Goal: Information Seeking & Learning: Learn about a topic

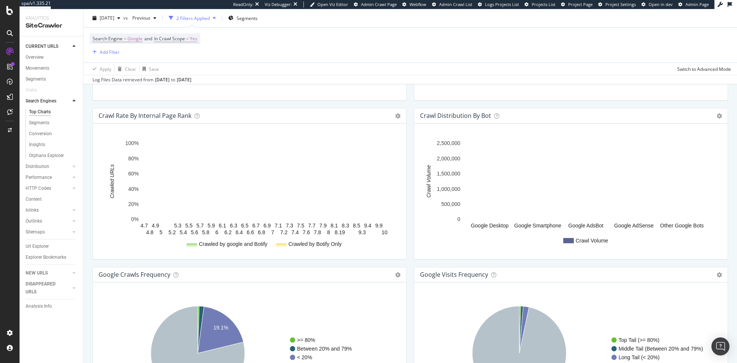
scroll to position [750, 0]
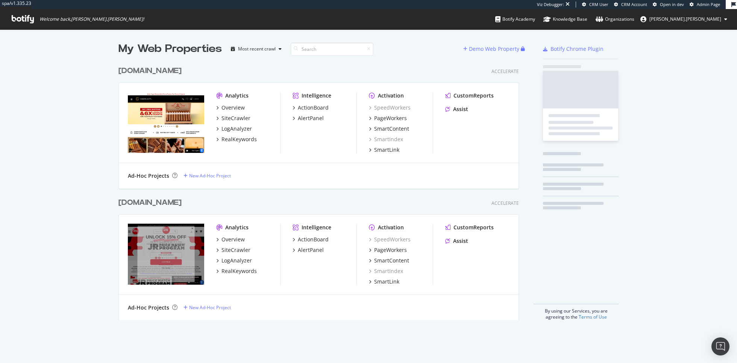
scroll to position [263, 406]
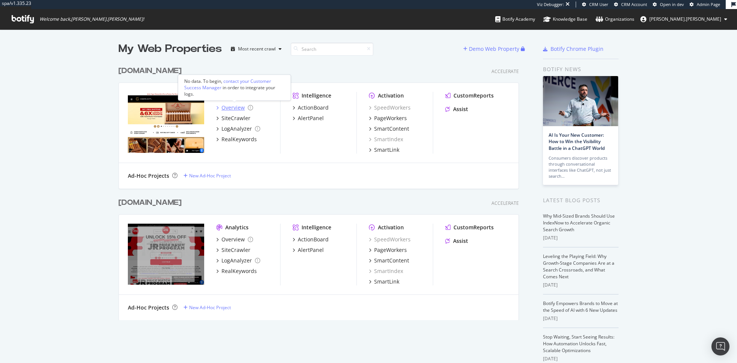
click at [238, 109] on div "Overview" at bounding box center [233, 108] width 23 height 8
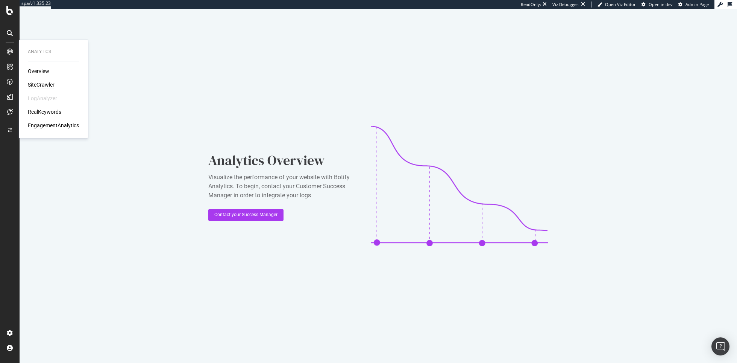
click at [43, 81] on div "SiteCrawler" at bounding box center [41, 85] width 27 height 8
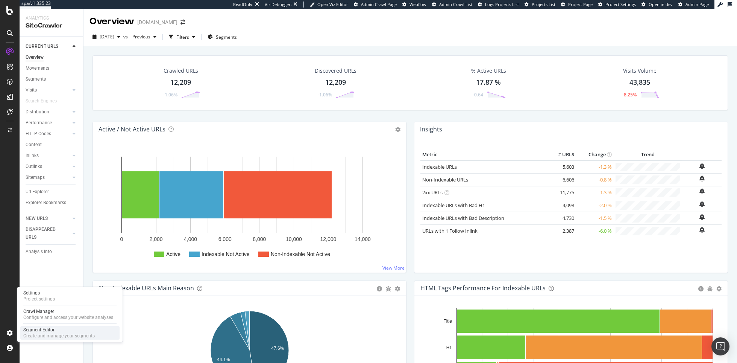
click at [54, 331] on div "Segment Editor" at bounding box center [58, 330] width 71 height 6
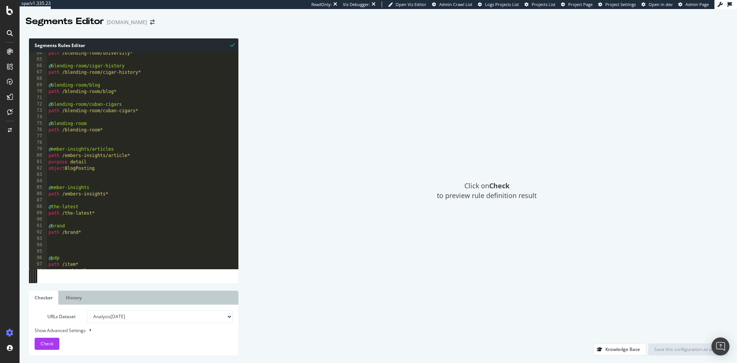
scroll to position [548, 0]
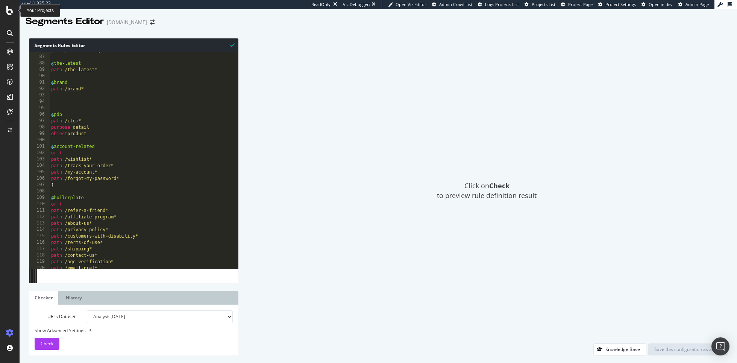
click at [9, 13] on icon at bounding box center [9, 10] width 7 height 9
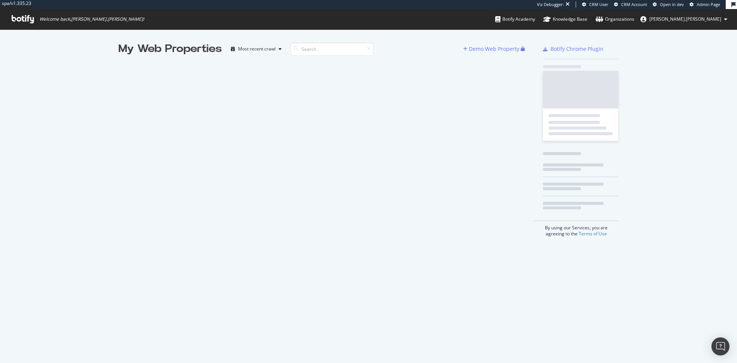
scroll to position [363, 737]
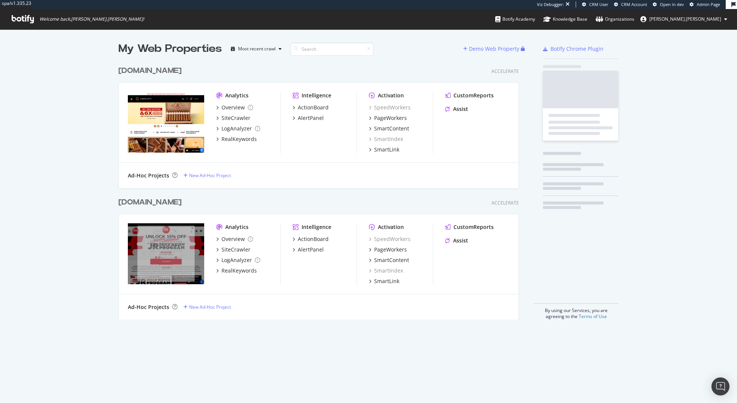
scroll to position [263, 407]
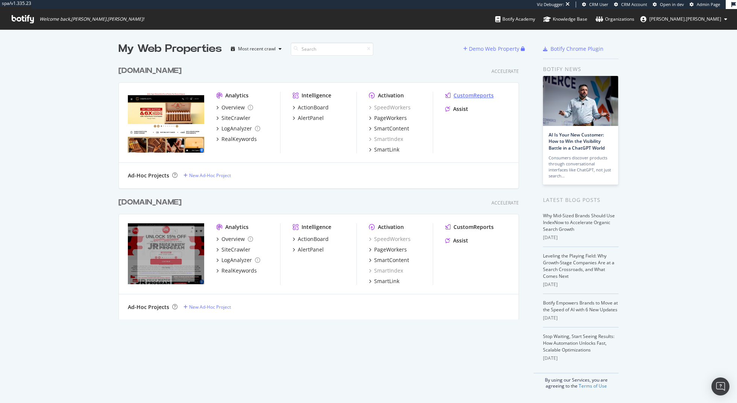
click at [468, 96] on div "CustomReports" at bounding box center [474, 96] width 40 height 8
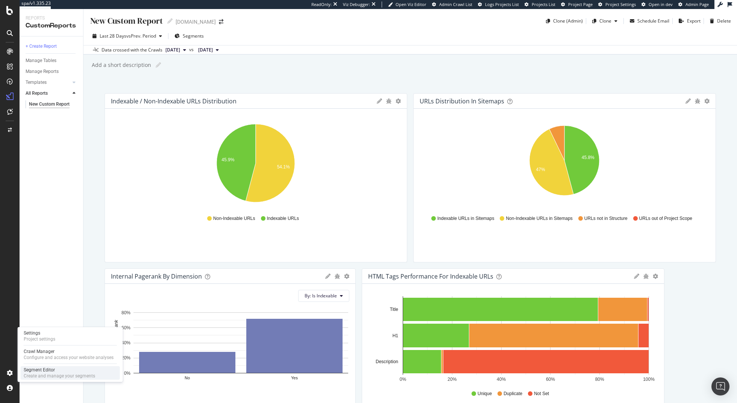
click at [55, 374] on div "Create and manage your segments" at bounding box center [59, 376] width 71 height 6
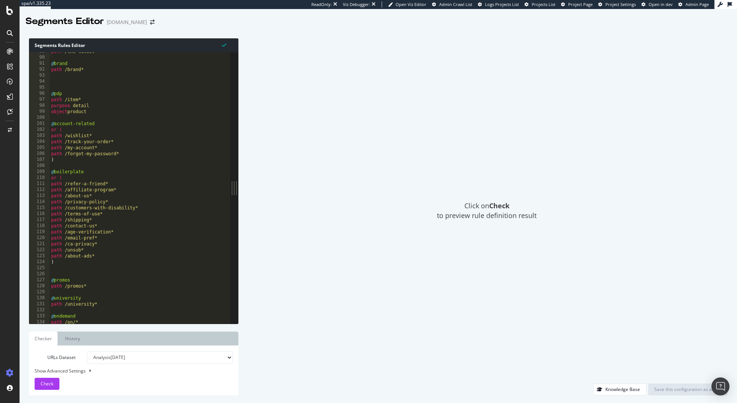
scroll to position [546, 0]
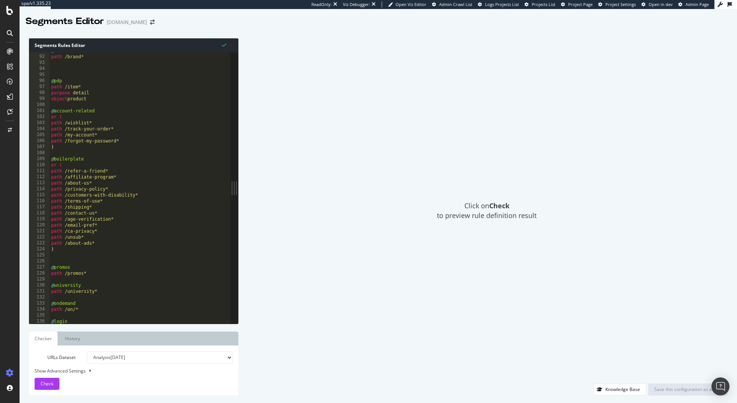
click at [12, 50] on icon at bounding box center [10, 52] width 6 height 6
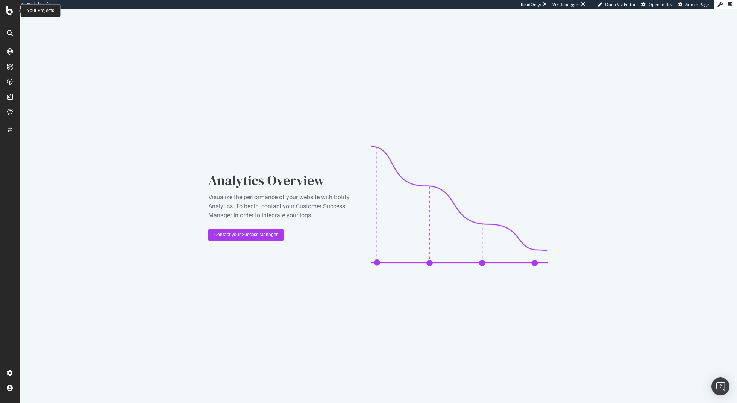
click at [10, 12] on icon at bounding box center [9, 10] width 7 height 9
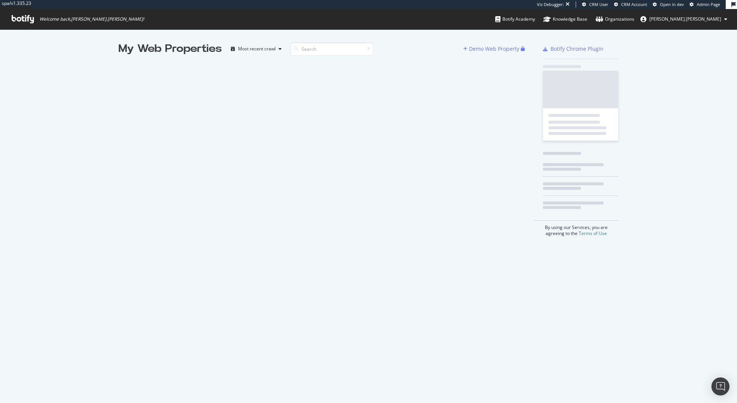
scroll to position [403, 737]
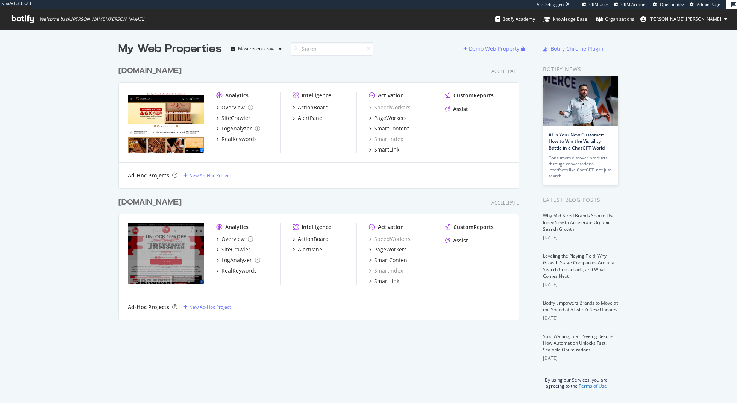
scroll to position [263, 407]
click at [222, 241] on div "Overview" at bounding box center [233, 239] width 23 height 8
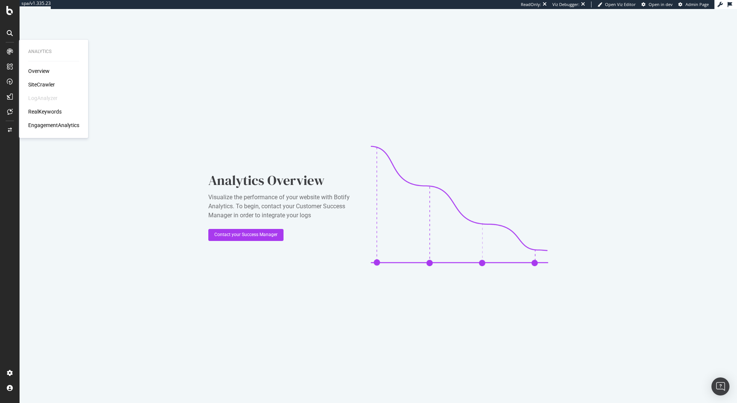
click at [33, 70] on div "Overview" at bounding box center [38, 71] width 21 height 8
click at [40, 85] on div "SiteCrawler" at bounding box center [41, 85] width 27 height 8
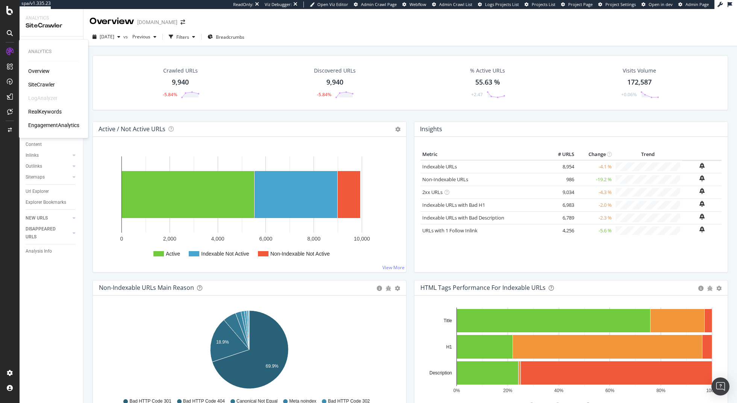
click at [47, 109] on div "RealKeywords" at bounding box center [44, 112] width 33 height 8
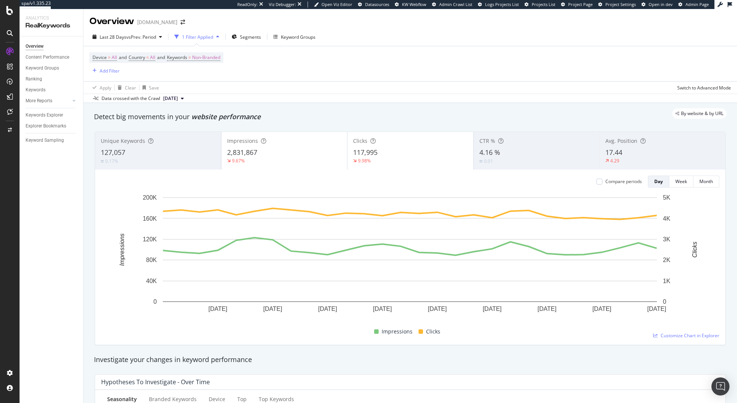
scroll to position [44, 0]
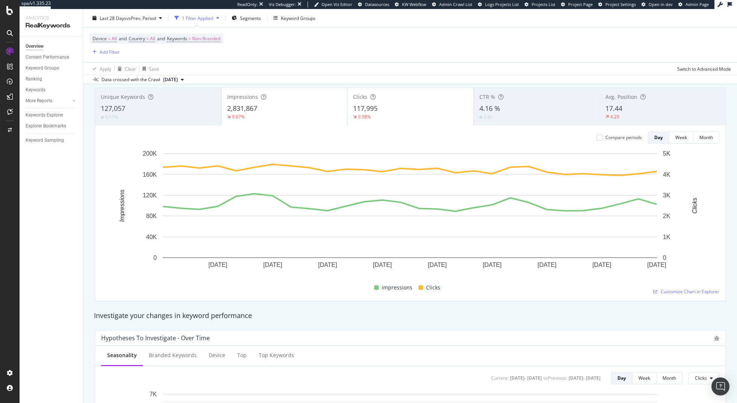
click at [511, 116] on div "0.01" at bounding box center [537, 117] width 115 height 7
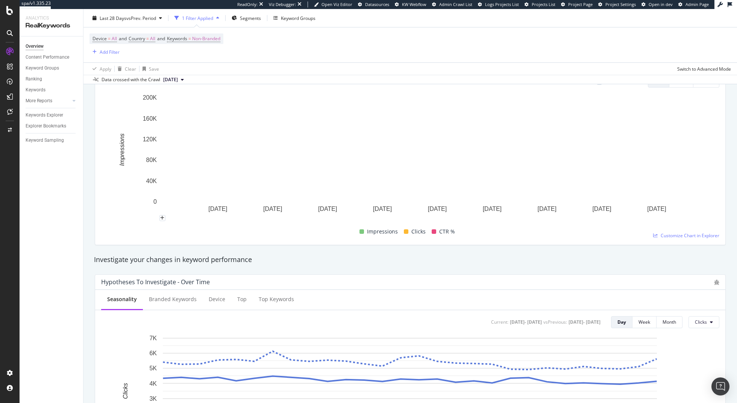
scroll to position [0, 0]
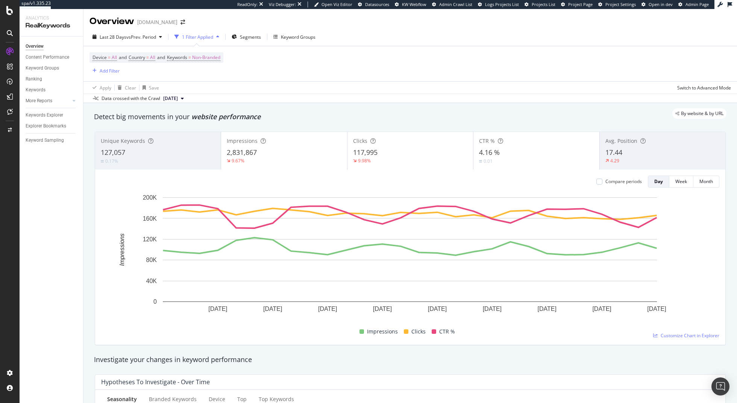
click at [121, 140] on span "Unique Keywords" at bounding box center [123, 140] width 44 height 7
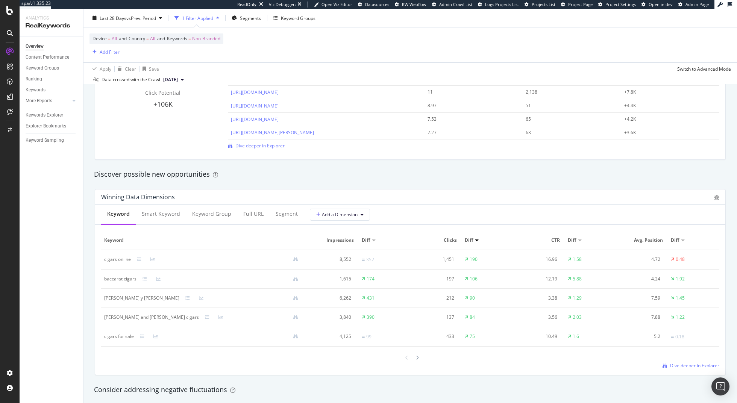
scroll to position [589, 0]
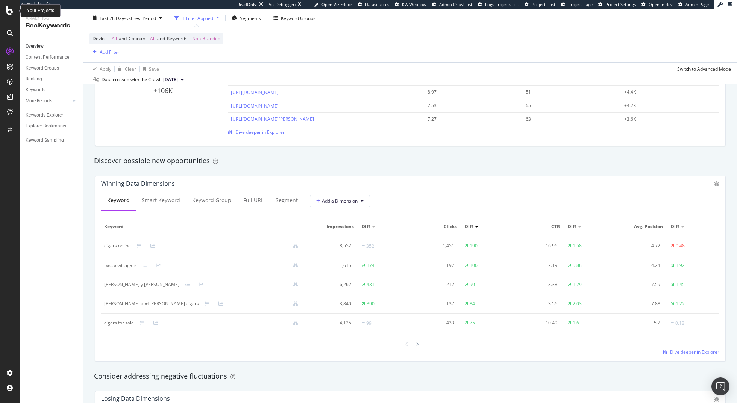
click at [6, 11] on icon at bounding box center [9, 10] width 7 height 9
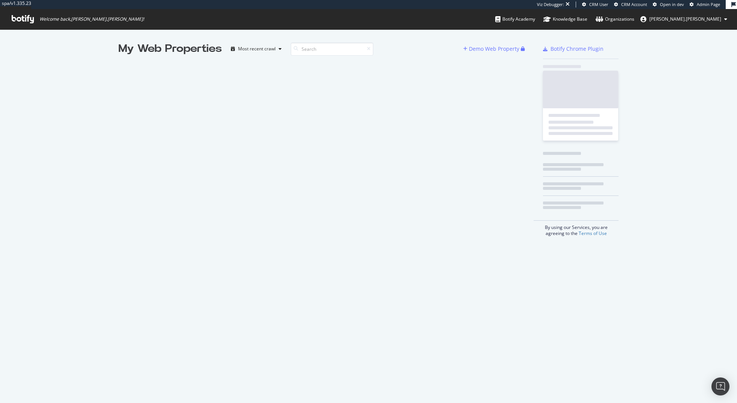
scroll to position [403, 737]
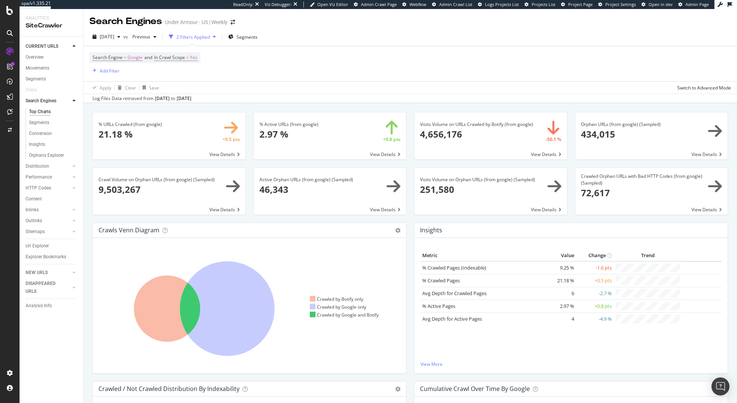
scroll to position [750, 0]
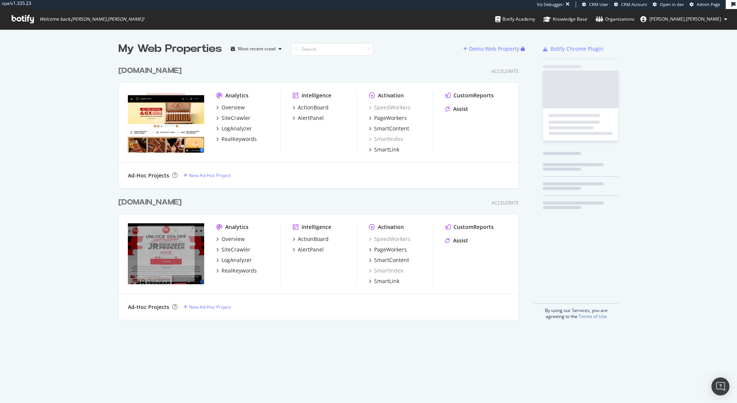
scroll to position [263, 407]
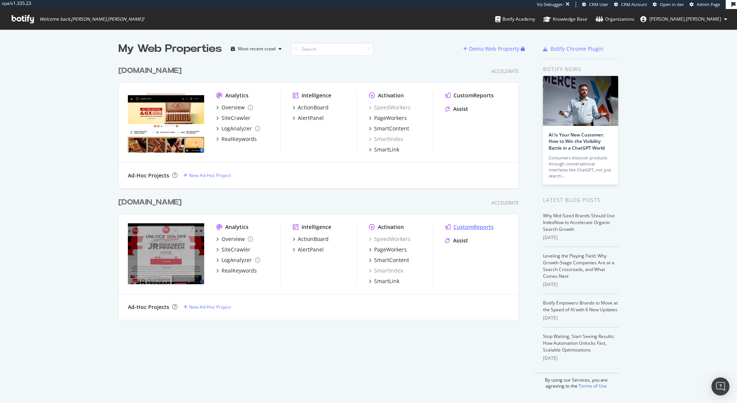
click at [463, 227] on div "CustomReports" at bounding box center [474, 227] width 40 height 8
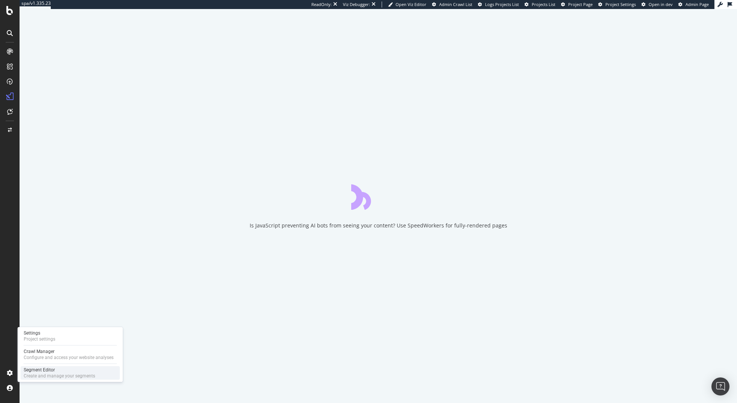
click at [38, 372] on div "Segment Editor" at bounding box center [59, 370] width 71 height 6
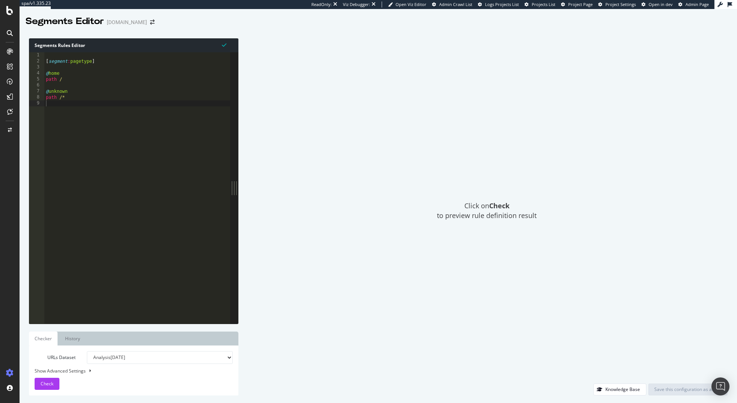
click at [306, 85] on div "Click on Check to preview rule definition result" at bounding box center [487, 210] width 482 height 345
click at [8, 10] on icon at bounding box center [9, 10] width 7 height 9
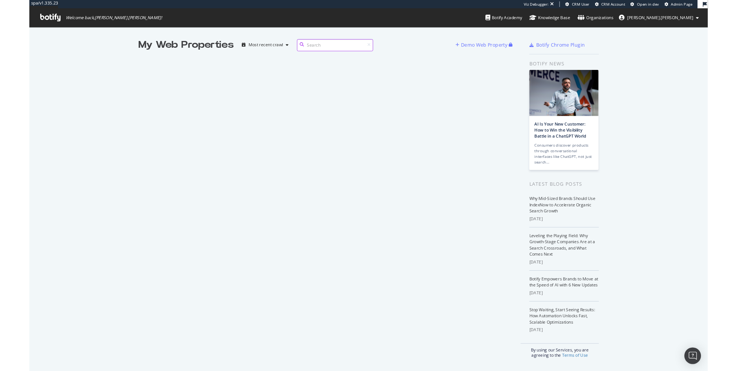
scroll to position [371, 737]
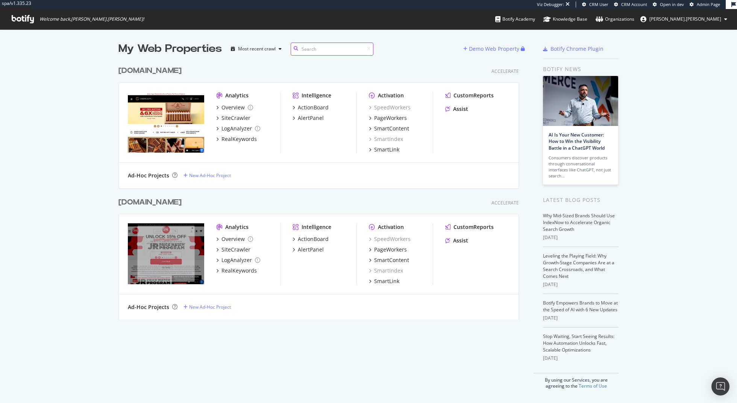
scroll to position [263, 407]
click at [384, 140] on div "SmartIndex" at bounding box center [386, 139] width 34 height 8
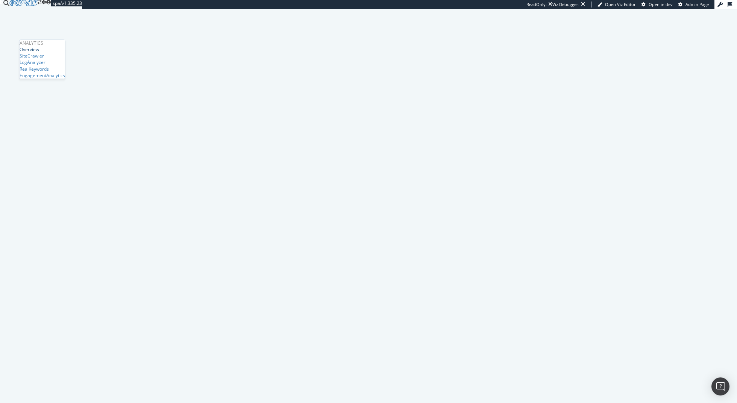
click at [39, 53] on div "Overview" at bounding box center [30, 49] width 20 height 6
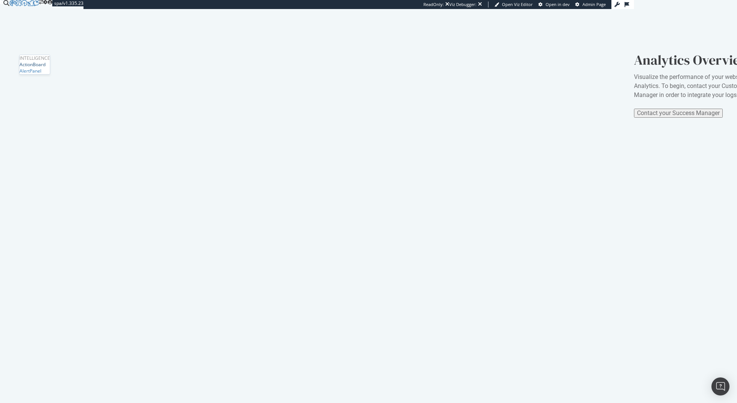
click at [43, 68] on div "ActionBoard" at bounding box center [33, 64] width 26 height 6
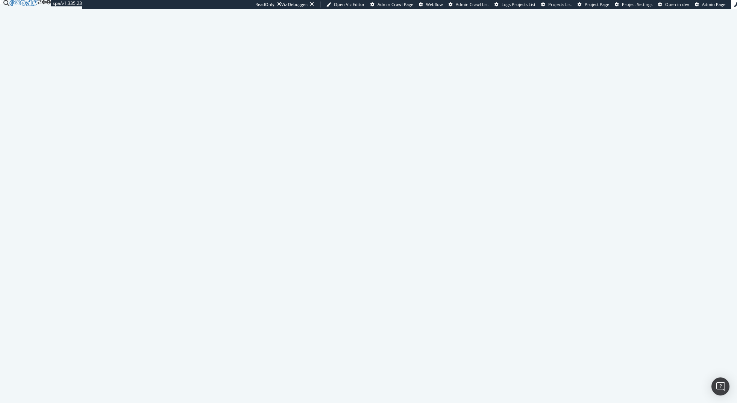
scroll to position [469, 0]
click at [43, 96] on div "SmartIndex" at bounding box center [32, 93] width 24 height 6
drag, startPoint x: 303, startPoint y: 290, endPoint x: 407, endPoint y: 292, distance: 103.5
copy div "Generate sitemaps"
